Goal: Task Accomplishment & Management: Manage account settings

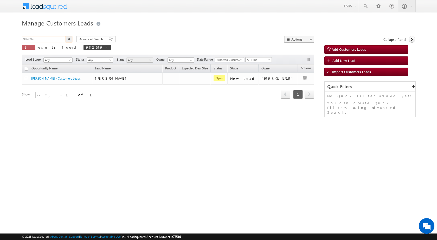
drag, startPoint x: 39, startPoint y: 39, endPoint x: 0, endPoint y: 39, distance: 39.0
click at [0, 39] on body "Menu [PERSON_NAME] sitar a8@ks erve." at bounding box center [218, 73] width 437 height 147
paste input "8352"
type input "988352"
click at [65, 36] on button "button" at bounding box center [68, 39] width 7 height 6
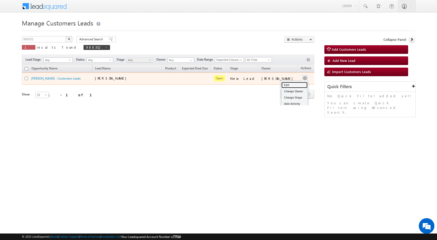
click at [284, 84] on link "Edit" at bounding box center [294, 85] width 26 height 6
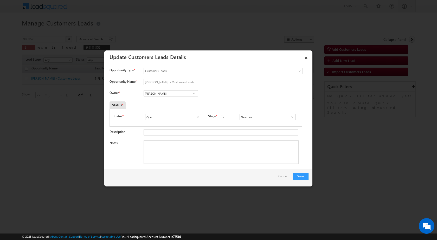
drag, startPoint x: 294, startPoint y: 121, endPoint x: 293, endPoint y: 118, distance: 3.5
click at [294, 119] on div "Status * Open Won Lost Open Stage * New Lead Interested Pending Documents" at bounding box center [205, 118] width 192 height 18
click at [293, 117] on input "New Lead" at bounding box center [267, 117] width 56 height 6
click at [292, 118] on input "New Lead" at bounding box center [267, 117] width 56 height 6
click at [292, 116] on span at bounding box center [291, 117] width 5 height 4
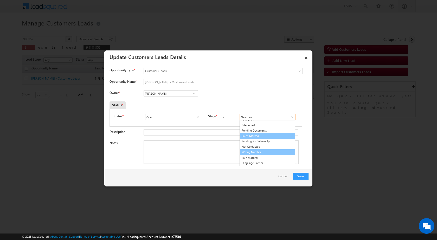
scroll to position [8, 0]
click at [250, 153] on link "Sale Marked" at bounding box center [267, 153] width 56 height 6
type input "Sale Marked"
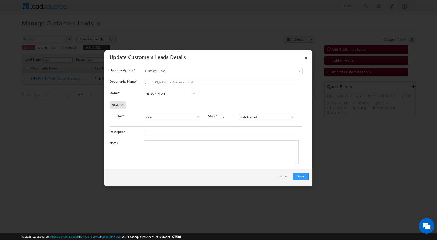
click at [168, 154] on textarea "Notes" at bounding box center [220, 151] width 155 height 23
paste textarea "VINAY / 7500252734 / REQUIRED 4LAC / TOP UP / PIN [PERSON_NAME] 283125 / AGARA"
drag, startPoint x: 245, startPoint y: 148, endPoint x: 245, endPoint y: 153, distance: 5.8
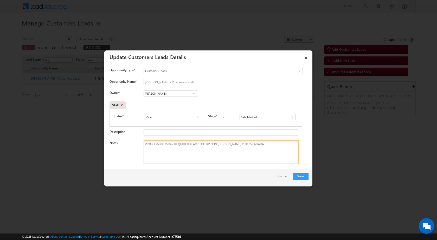
click at [245, 151] on textarea "VINAY / 7500252734 / REQUIRED 4LAC / TOP UP / PIN [PERSON_NAME] 283125 / AGARA" at bounding box center [220, 151] width 155 height 23
click at [221, 180] on div "Save Cancel" at bounding box center [208, 178] width 208 height 18
click at [190, 145] on textarea "VINAY / 7500252734 / REQUIRED 4LAC / TOP UP / PIN [PERSON_NAME] 283125 / AGRA" at bounding box center [220, 151] width 155 height 23
click at [189, 178] on div "Save Cancel" at bounding box center [208, 178] width 208 height 18
drag, startPoint x: 224, startPoint y: 145, endPoint x: 225, endPoint y: 176, distance: 30.9
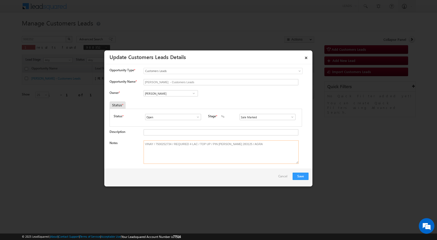
click at [224, 146] on textarea "VINAY / 7500252734 / REQUIRED 4 LAC / TOP UP / PIN [PERSON_NAME] 283125 / AGRA" at bounding box center [220, 151] width 155 height 23
type textarea "VINAY / 7500252734 / REQUIRED 4 LAC / TOP UP / PIN CODE 283125 / AGRA"
click at [242, 186] on div "Save Cancel" at bounding box center [208, 178] width 208 height 18
click at [165, 95] on input "[PERSON_NAME]" at bounding box center [170, 93] width 54 height 6
paste input "[PERSON_NAME]"
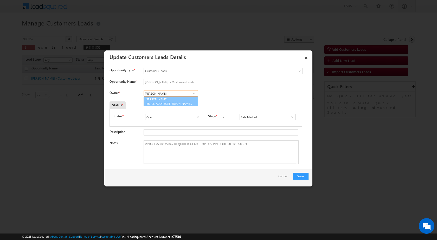
click at [168, 101] on link "[PERSON_NAME] [EMAIL_ADDRESS][PERSON_NAME][DOMAIN_NAME]" at bounding box center [170, 101] width 54 height 10
type input "[PERSON_NAME]"
click at [251, 97] on div "Owner * Vikas Halwai Vikas Halwai Vikas [GEOGRAPHIC_DATA][PERSON_NAME][PERSON_N…" at bounding box center [208, 94] width 199 height 9
click at [293, 175] on button "Save" at bounding box center [300, 176] width 16 height 7
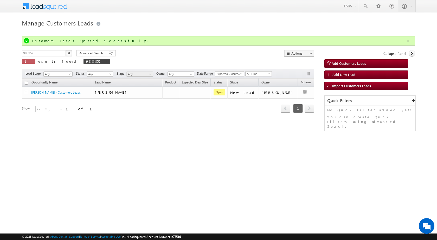
click at [168, 153] on html "Menu [PERSON_NAME] sitar a8@ks erve." at bounding box center [218, 80] width 437 height 160
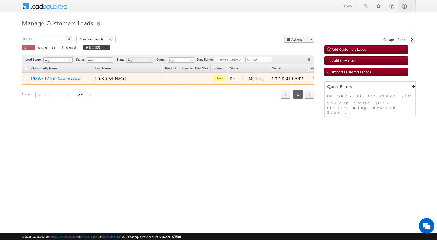
click at [109, 81] on div "[PERSON_NAME]" at bounding box center [127, 79] width 65 height 7
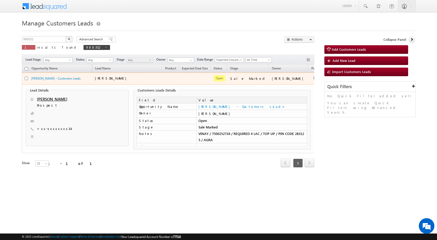
click at [101, 79] on span "[PERSON_NAME]" at bounding box center [112, 78] width 34 height 4
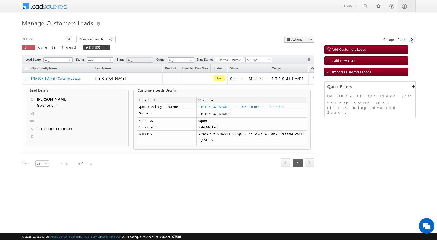
click at [186, 38] on div "988352 X 1 results found 988352 Advanced Search Advanced search results Actions…" at bounding box center [168, 44] width 292 height 17
click at [141, 46] on div "988352 X 1 results found 988352 Advanced Search Advanced search results Actions…" at bounding box center [168, 44] width 292 height 17
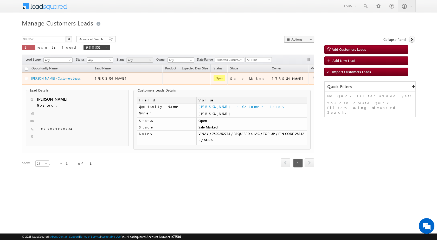
click at [121, 81] on div "[PERSON_NAME]" at bounding box center [127, 79] width 65 height 7
